Goal: Task Accomplishment & Management: Manage account settings

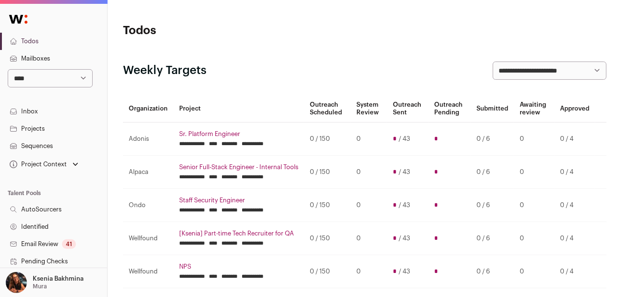
click at [44, 143] on link "Sequences" at bounding box center [53, 145] width 107 height 17
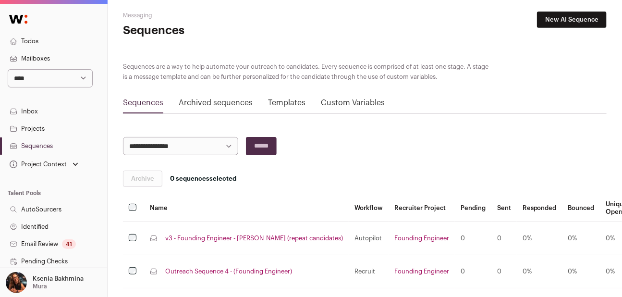
scroll to position [18, 0]
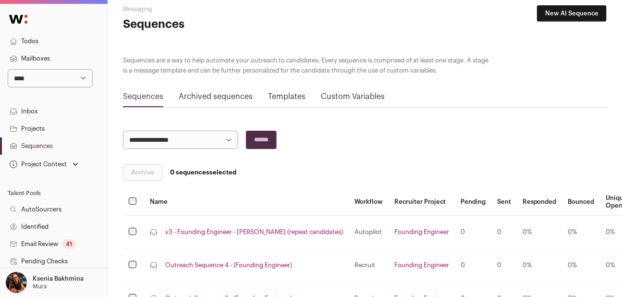
click at [236, 235] on td "Lead sequence v3 - Founding Engineer - [PERSON_NAME] (repeat candidates)" at bounding box center [246, 232] width 204 height 33
click at [235, 232] on link "v3 - Founding Engineer - [PERSON_NAME] (repeat candidates)" at bounding box center [254, 232] width 178 height 8
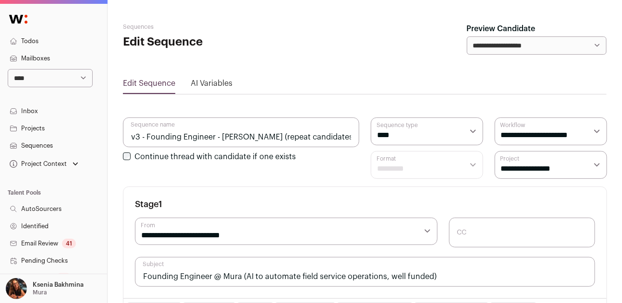
select select "****"
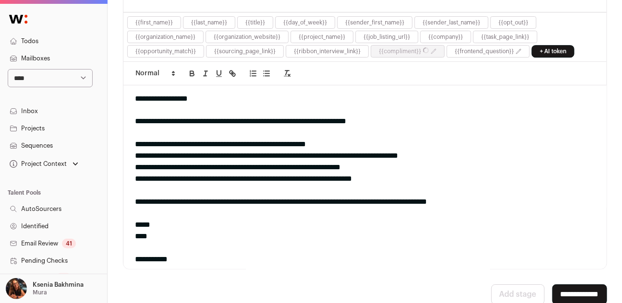
scroll to position [38, 0]
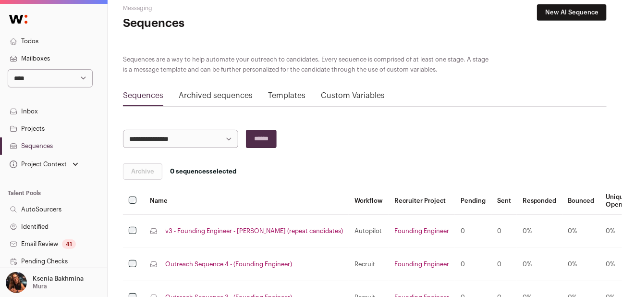
scroll to position [19, 0]
